Goal: Transaction & Acquisition: Purchase product/service

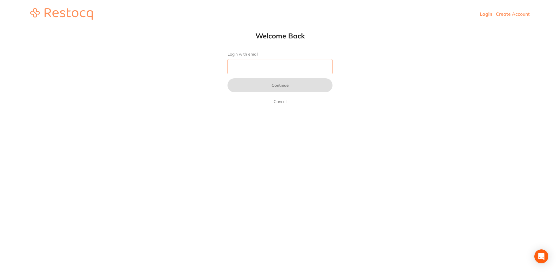
click at [258, 66] on input "Login with email" at bounding box center [279, 66] width 105 height 15
click at [486, 15] on link "Login" at bounding box center [485, 14] width 13 height 6
drag, startPoint x: 283, startPoint y: 69, endPoint x: 376, endPoint y: 34, distance: 99.2
click at [290, 66] on input "Login with email" at bounding box center [279, 66] width 105 height 15
click at [276, 66] on input "Login with email" at bounding box center [279, 66] width 105 height 15
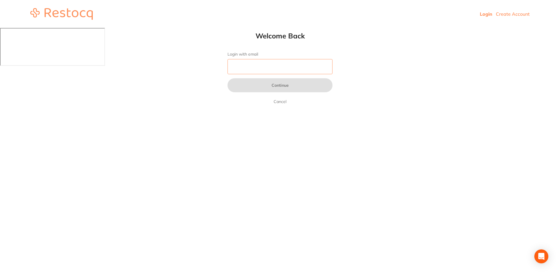
type input "[EMAIL_ADDRESS][DOMAIN_NAME]"
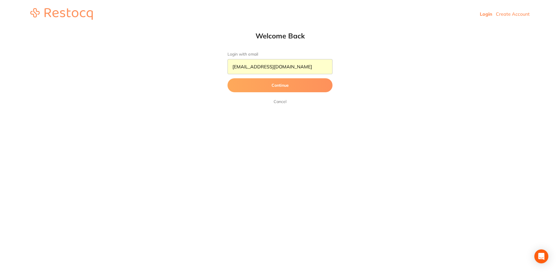
click at [250, 82] on button "Continue" at bounding box center [279, 85] width 105 height 14
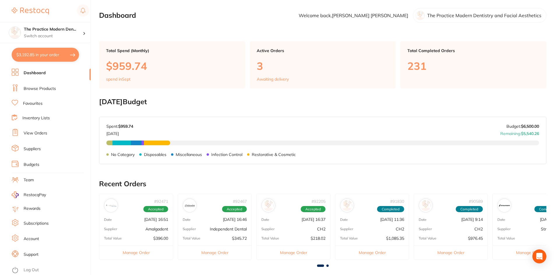
click at [37, 89] on link "Browse Products" at bounding box center [40, 89] width 32 height 6
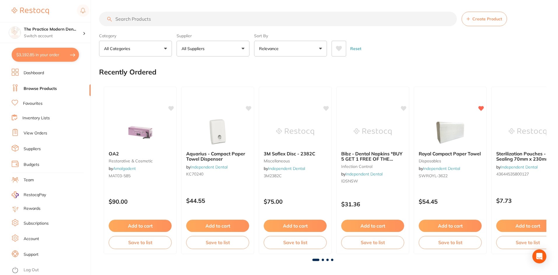
click at [140, 19] on input "search" at bounding box center [278, 19] width 358 height 15
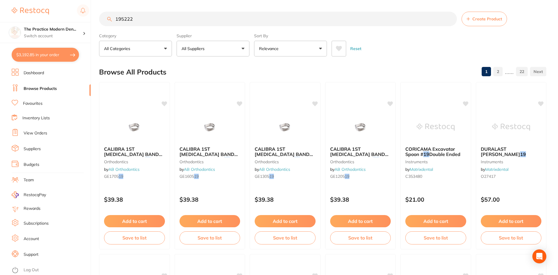
type input "1952222"
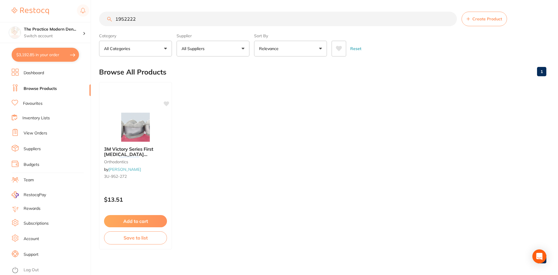
click at [139, 20] on input "1952222" at bounding box center [278, 19] width 358 height 15
drag, startPoint x: 141, startPoint y: 18, endPoint x: 140, endPoint y: 8, distance: 9.7
click at [140, 8] on main "1952222 Create Product Category All Categories All Categories orthodontics Clea…" at bounding box center [328, 140] width 459 height 280
drag, startPoint x: 140, startPoint y: 17, endPoint x: 102, endPoint y: 22, distance: 38.5
click at [102, 22] on input "1952222" at bounding box center [278, 19] width 358 height 15
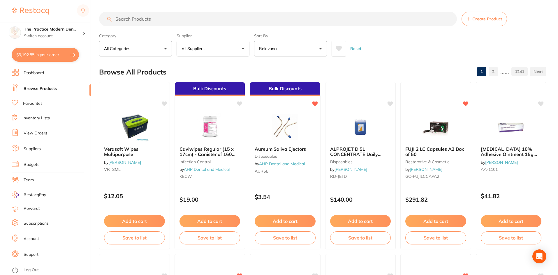
click at [138, 19] on input "search" at bounding box center [278, 19] width 358 height 15
click at [201, 45] on button "All Suppliers" at bounding box center [213, 49] width 73 height 16
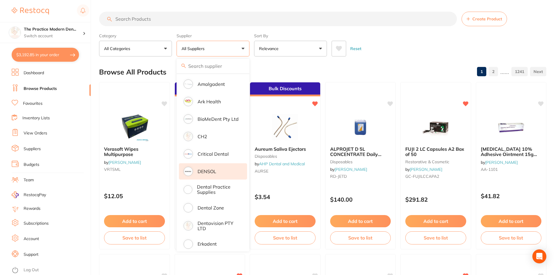
scroll to position [87, 0]
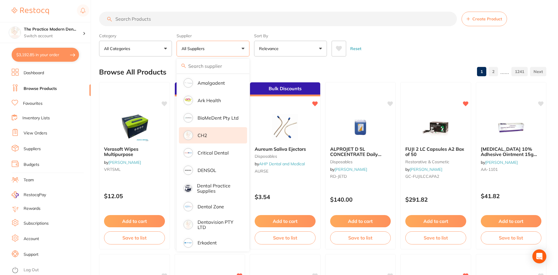
click at [207, 134] on li "CH2" at bounding box center [213, 135] width 68 height 16
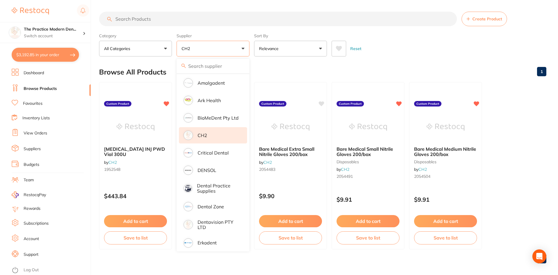
click at [390, 35] on div "Category All Categories All Categories disposables Clear Category false All Cat…" at bounding box center [322, 44] width 447 height 26
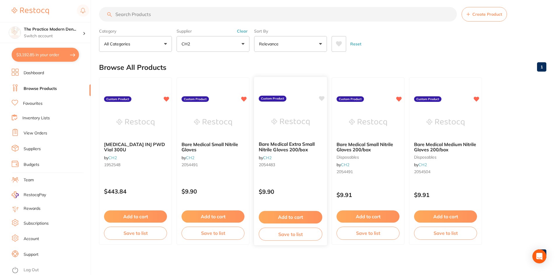
scroll to position [0, 0]
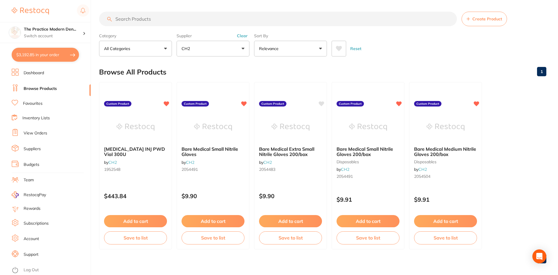
click at [34, 73] on link "Dashboard" at bounding box center [34, 73] width 20 height 6
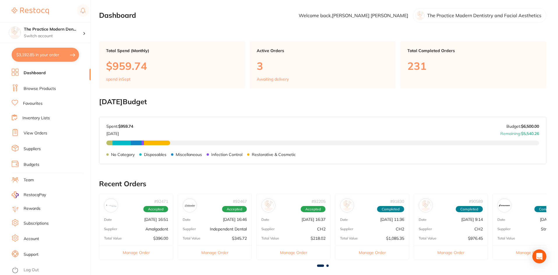
click at [36, 135] on link "View Orders" at bounding box center [36, 134] width 24 height 6
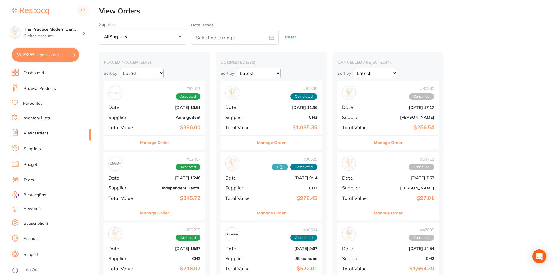
click at [35, 91] on link "Browse Products" at bounding box center [40, 89] width 32 height 6
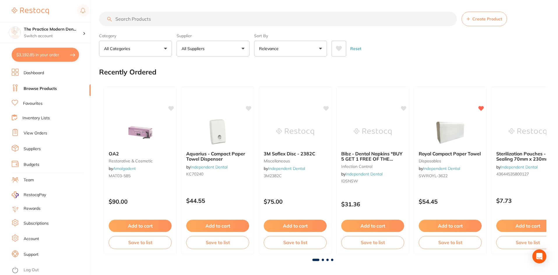
drag, startPoint x: 95, startPoint y: 44, endPoint x: 107, endPoint y: 29, distance: 19.3
click at [100, 31] on div "$3,192.85 The Practice Modern Den... Switch account The Practice Modern Dentist…" at bounding box center [279, 137] width 558 height 275
click at [150, 22] on input "search" at bounding box center [278, 19] width 358 height 15
paste input "2054512"
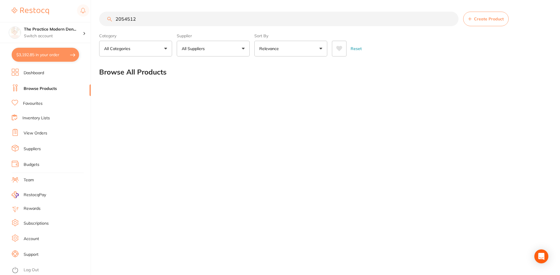
type input "2054512"
drag, startPoint x: 152, startPoint y: 17, endPoint x: 109, endPoint y: 18, distance: 42.6
click at [109, 18] on div "2054512 Create Product" at bounding box center [323, 19] width 449 height 15
click at [32, 132] on link "View Orders" at bounding box center [36, 134] width 24 height 6
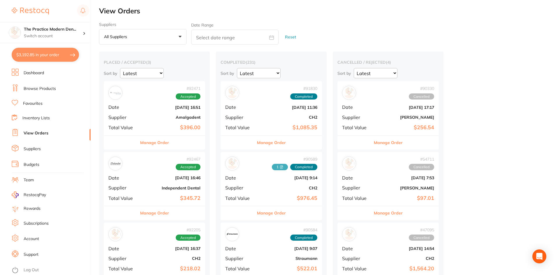
click at [176, 36] on button "All suppliers +0" at bounding box center [142, 37] width 87 height 16
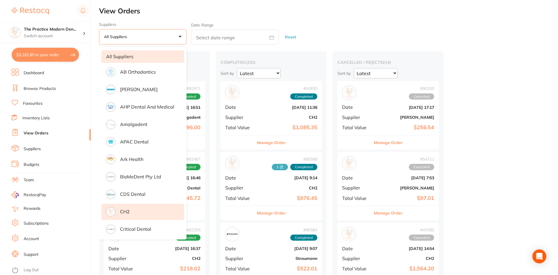
click at [145, 209] on li "CH2" at bounding box center [142, 212] width 83 height 16
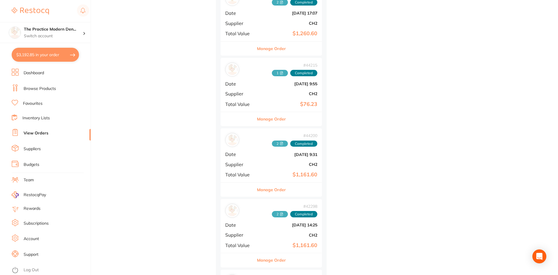
scroll to position [2186, 0]
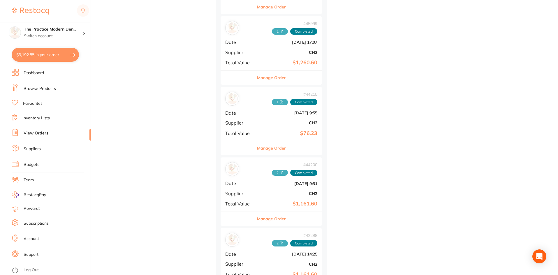
click at [279, 186] on div "# 44200 2 Completed Date [DATE] 9:31 Supplier CH2 Total Value $1,161.60" at bounding box center [271, 185] width 101 height 54
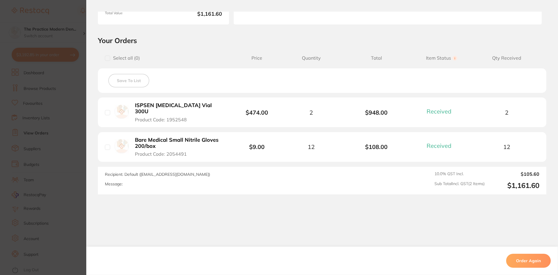
scroll to position [107, 0]
click at [77, 157] on section "Order ID: Restocq- 44200 Order Information 2 Received Completed Order Order Dat…" at bounding box center [279, 137] width 558 height 275
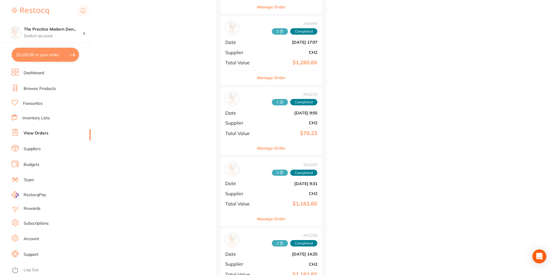
click at [284, 61] on b "$1,260.60" at bounding box center [288, 63] width 58 height 6
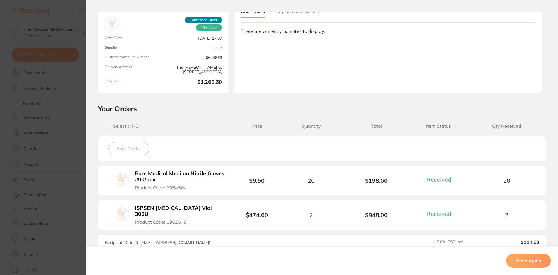
scroll to position [87, 0]
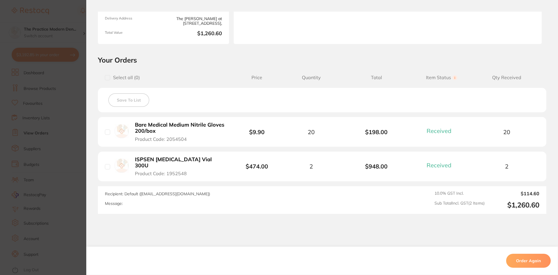
click at [78, 147] on section "Order ID: Restocq- 45999 Order Information 2 Received Completed Order Order Dat…" at bounding box center [279, 137] width 558 height 275
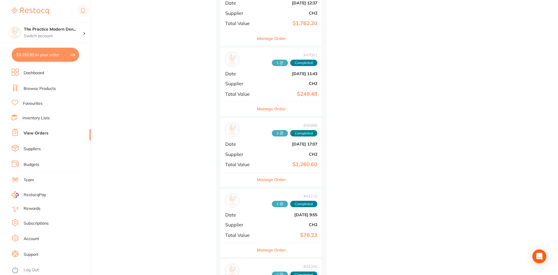
scroll to position [2082, 0]
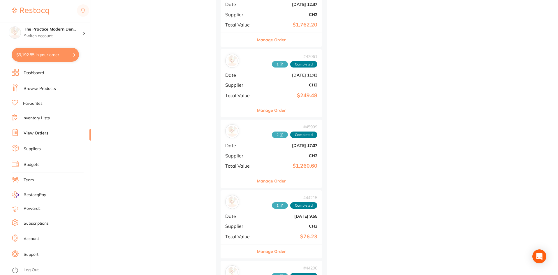
click at [295, 89] on div "# 47061 1 Completed Date [DATE] 11:43 Supplier CH2 Total Value $249.48" at bounding box center [271, 76] width 101 height 54
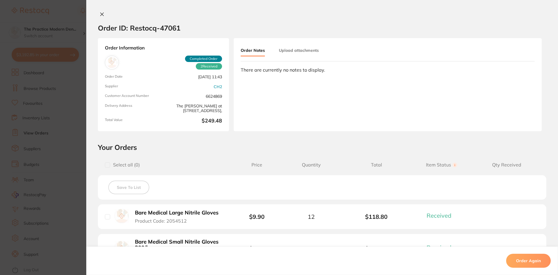
scroll to position [87, 0]
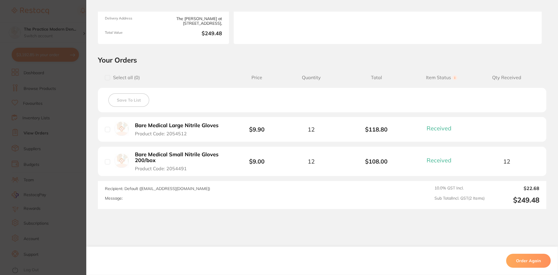
click at [205, 127] on b "Bare Medical Large Nitrile Gloves" at bounding box center [177, 126] width 84 height 6
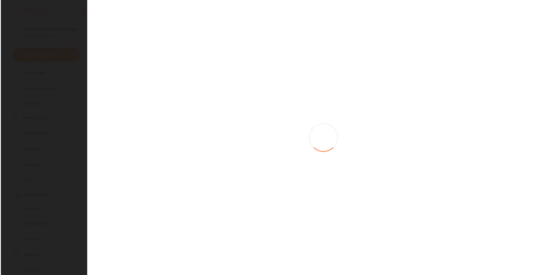
scroll to position [0, 0]
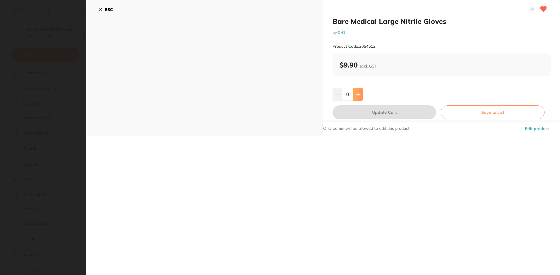
click at [360, 94] on button at bounding box center [358, 94] width 10 height 13
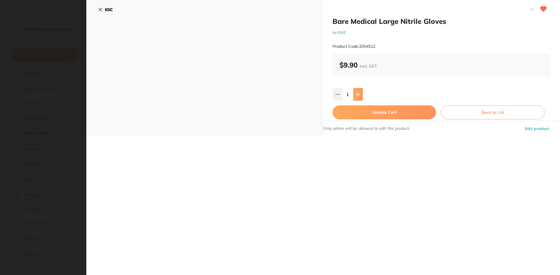
click at [360, 94] on button at bounding box center [358, 94] width 10 height 13
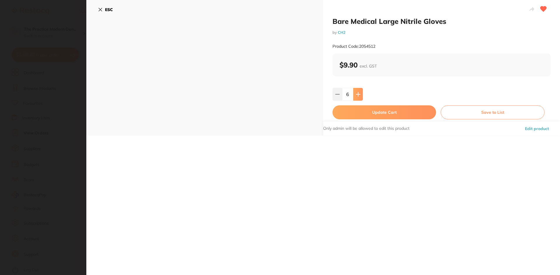
click at [360, 94] on button at bounding box center [358, 94] width 10 height 13
type input "10"
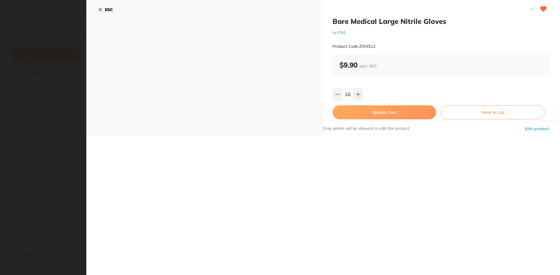
click at [366, 113] on button "Update Cart" at bounding box center [383, 112] width 103 height 14
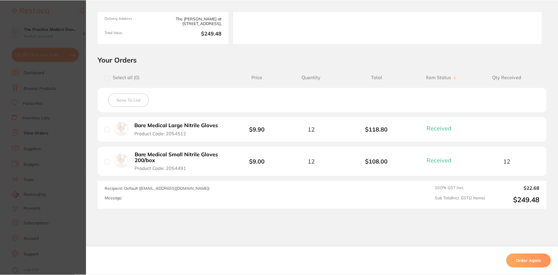
scroll to position [2082, 0]
click at [71, 133] on section "Order ID: Restocq- 47061 Order Information 2 Received Completed Order Order Dat…" at bounding box center [279, 137] width 558 height 275
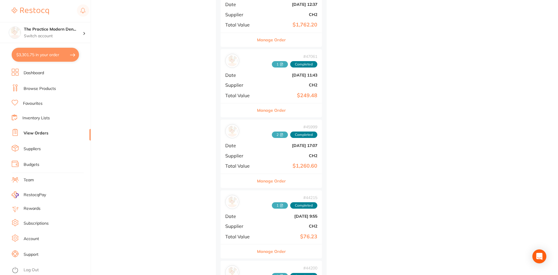
click at [46, 54] on button "$3,301.75 in your order" at bounding box center [45, 55] width 67 height 14
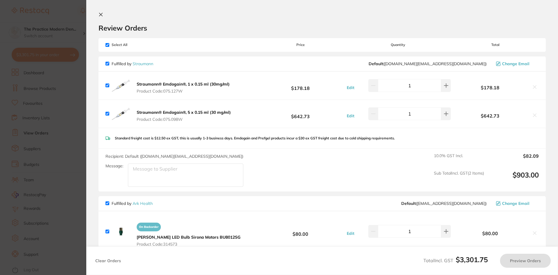
checkbox input "true"
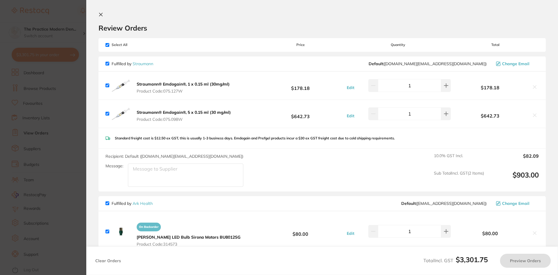
checkbox input "true"
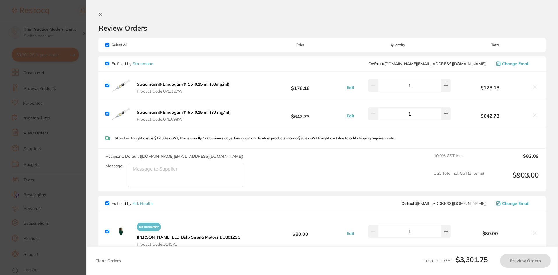
checkbox input "true"
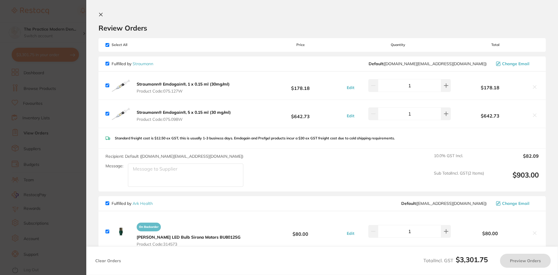
checkbox input "true"
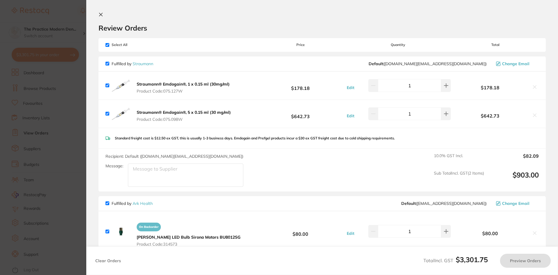
checkbox input "true"
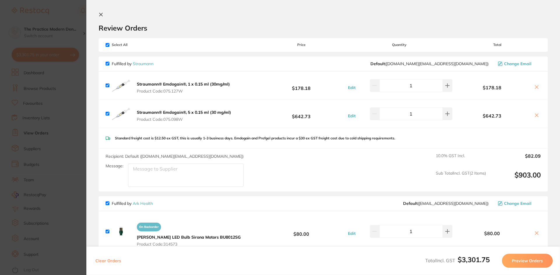
click at [108, 44] on input "checkbox" at bounding box center [107, 45] width 4 height 4
checkbox input "false"
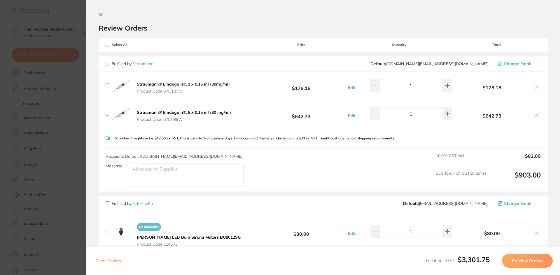
checkbox input "false"
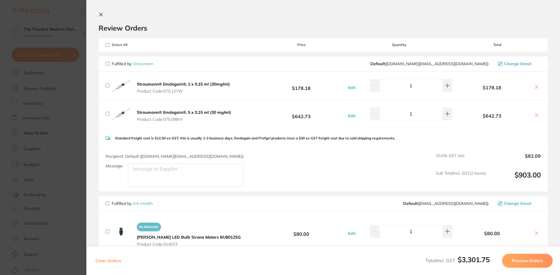
checkbox input "false"
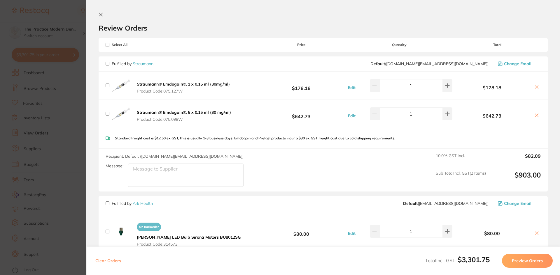
checkbox input "false"
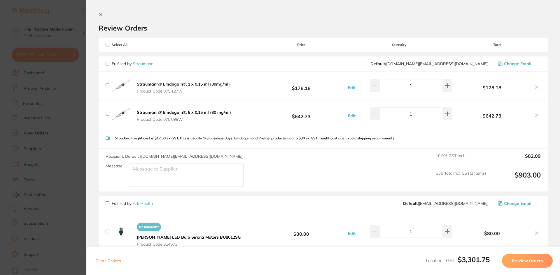
checkbox input "false"
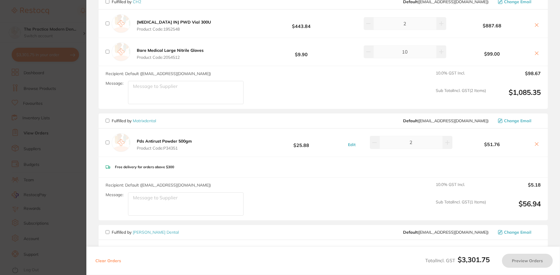
scroll to position [321, 0]
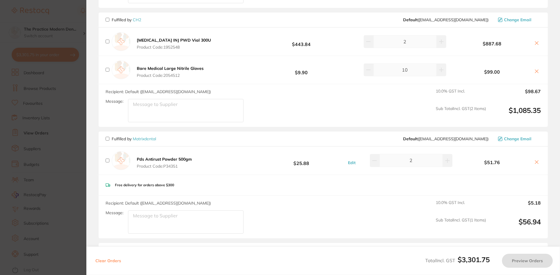
click at [108, 18] on input "checkbox" at bounding box center [107, 20] width 4 height 4
checkbox input "true"
click at [525, 261] on button "Preview Orders" at bounding box center [527, 261] width 51 height 14
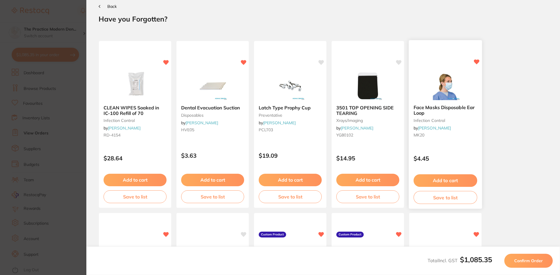
scroll to position [0, 0]
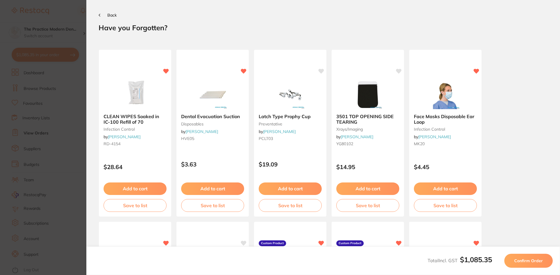
click at [525, 260] on span "Confirm Order" at bounding box center [528, 260] width 29 height 5
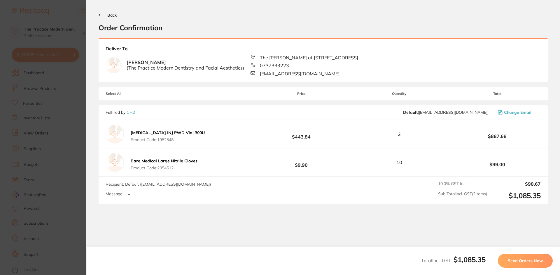
click at [525, 260] on span "Send Orders Now" at bounding box center [524, 260] width 35 height 5
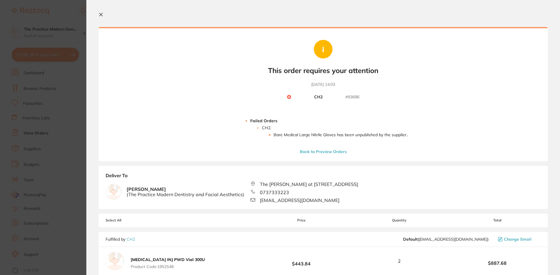
click at [101, 17] on icon at bounding box center [101, 14] width 5 height 5
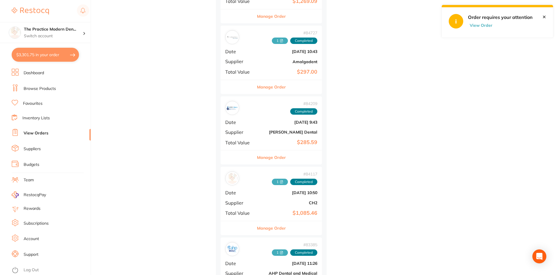
scroll to position [1325, 0]
